Goal: Transaction & Acquisition: Subscribe to service/newsletter

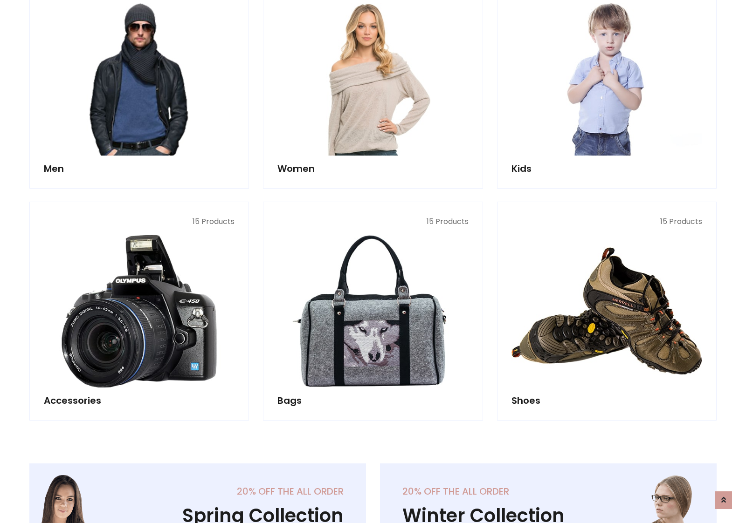
scroll to position [676, 0]
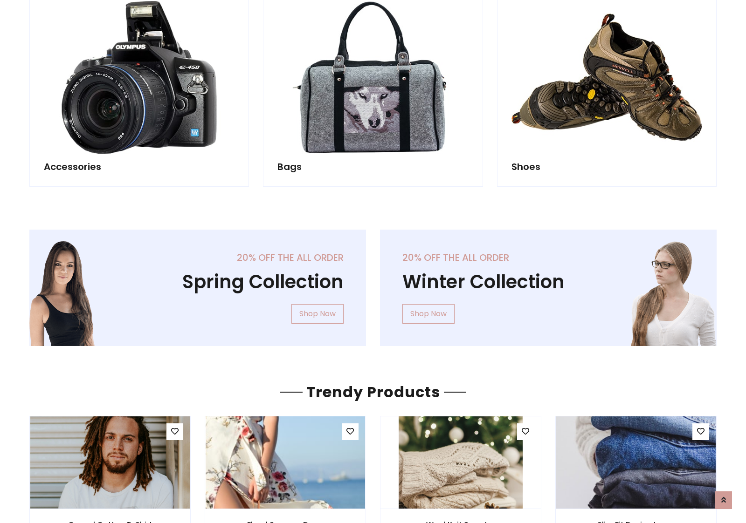
click at [373, 284] on div "20% off the all order Winter Collection Shop Now" at bounding box center [548, 295] width 351 height 131
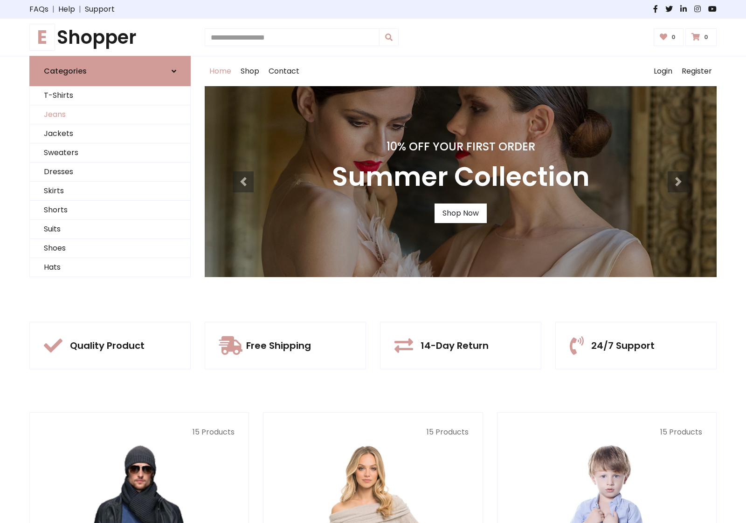
click at [110, 115] on link "Jeans" at bounding box center [110, 114] width 160 height 19
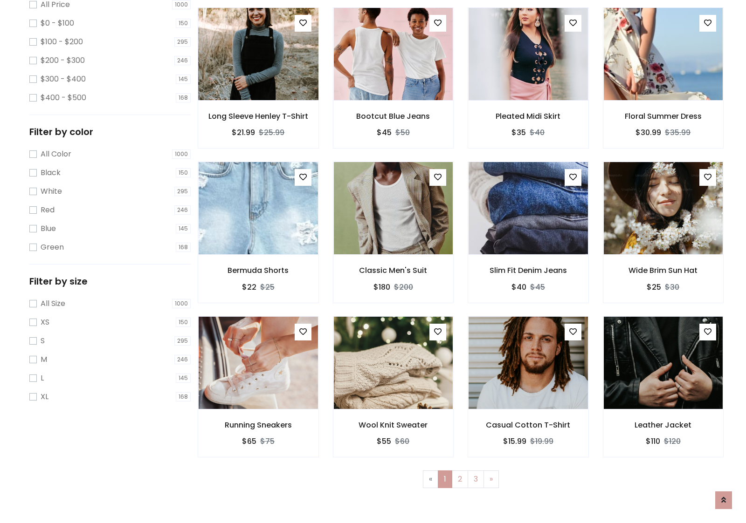
scroll to position [254, 0]
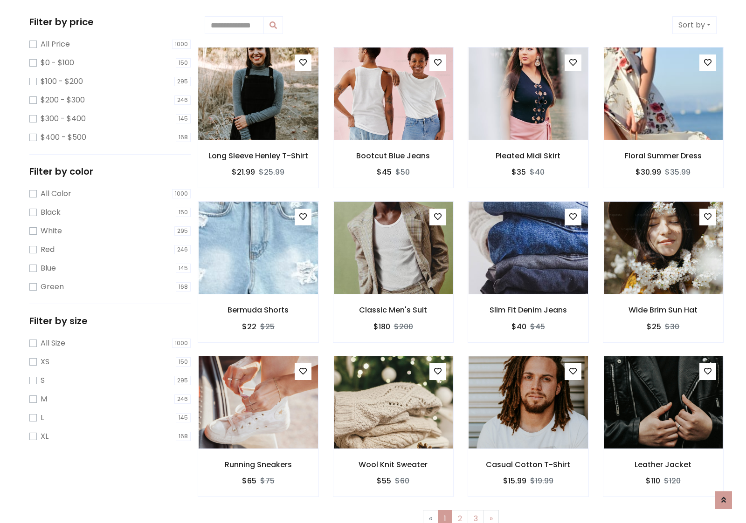
click at [258, 94] on img at bounding box center [257, 94] width 143 height 224
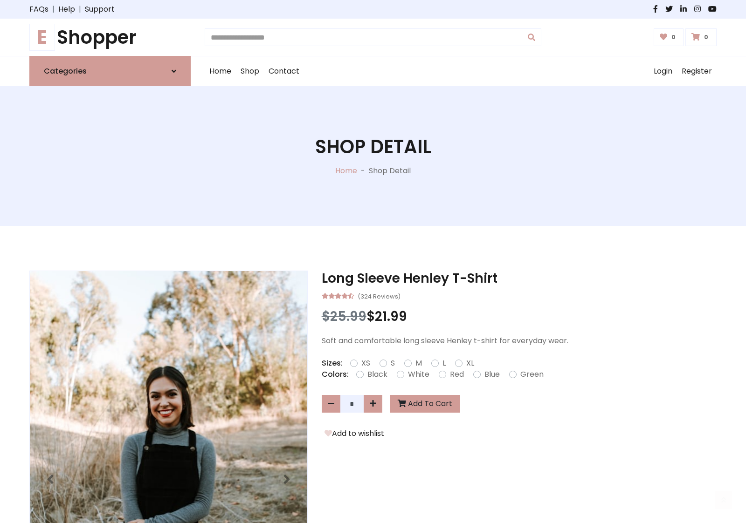
scroll to position [100, 0]
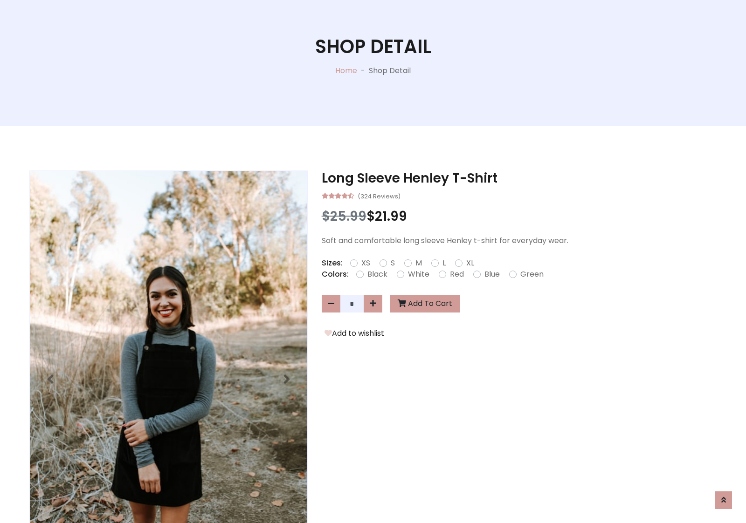
click at [455, 274] on label "Red" at bounding box center [457, 274] width 14 height 11
click at [373, 261] on form "XS S M L XL" at bounding box center [415, 263] width 131 height 11
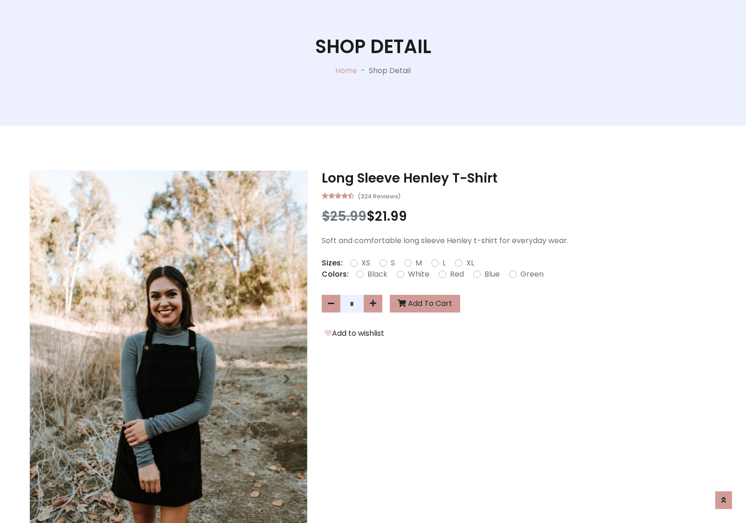
click at [373, 261] on form "XS S M L XL" at bounding box center [415, 263] width 131 height 11
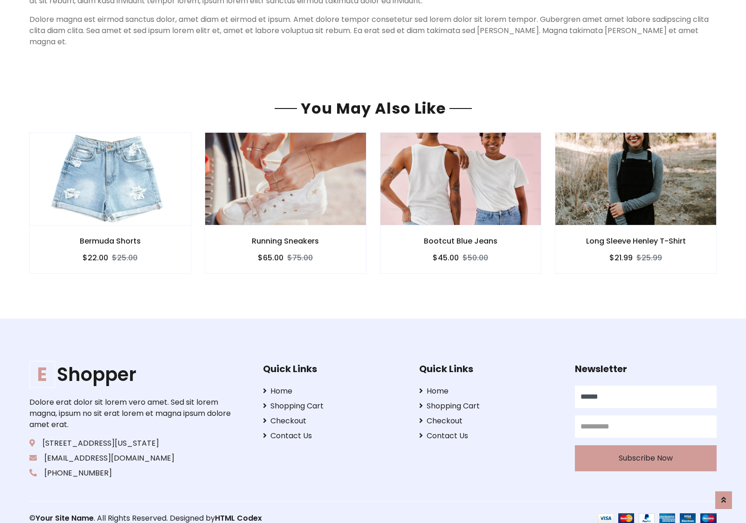
scroll to position [800, 0]
type input "******"
type input "**********"
click at [645, 447] on button "Subscribe Now" at bounding box center [646, 459] width 142 height 26
